Goal: Information Seeking & Learning: Compare options

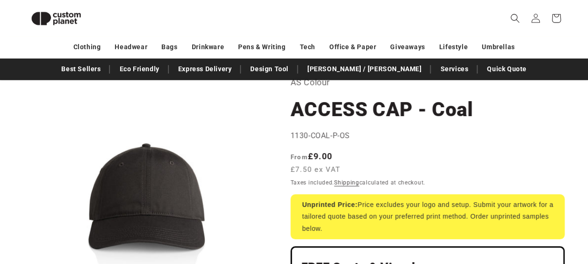
scroll to position [25, 0]
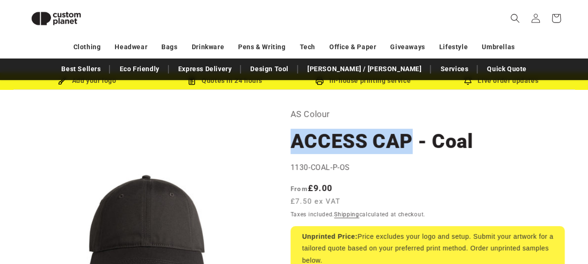
drag, startPoint x: 291, startPoint y: 143, endPoint x: 411, endPoint y: 138, distance: 119.4
click at [411, 138] on h1 "ACCESS CAP - Coal" at bounding box center [427, 141] width 274 height 25
copy h1 "ACCESS CAP"
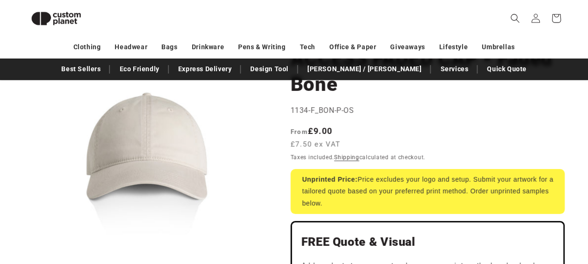
scroll to position [102, 0]
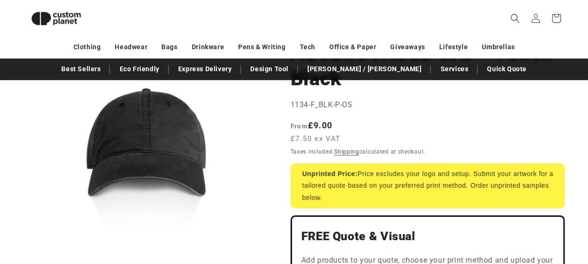
scroll to position [112, 0]
